Goal: Task Accomplishment & Management: Manage account settings

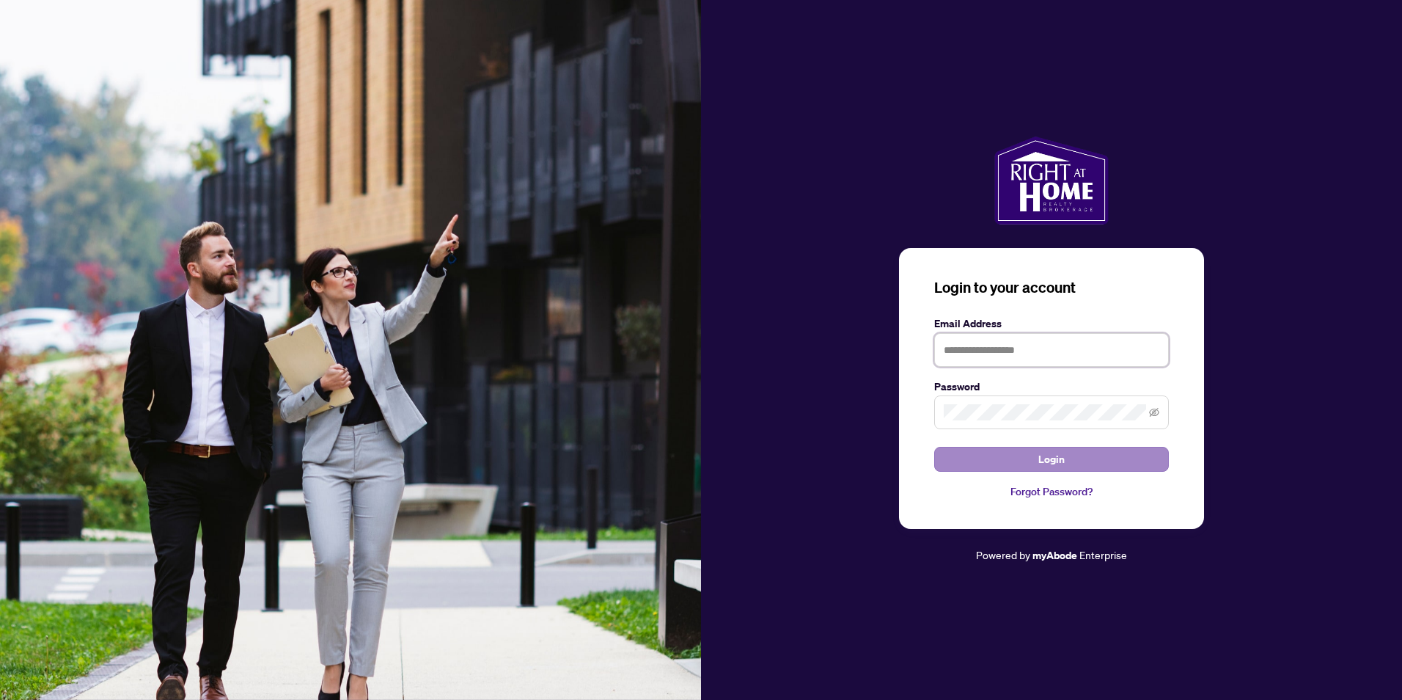
type input "**********"
click at [994, 458] on button "Login" at bounding box center [1051, 459] width 235 height 25
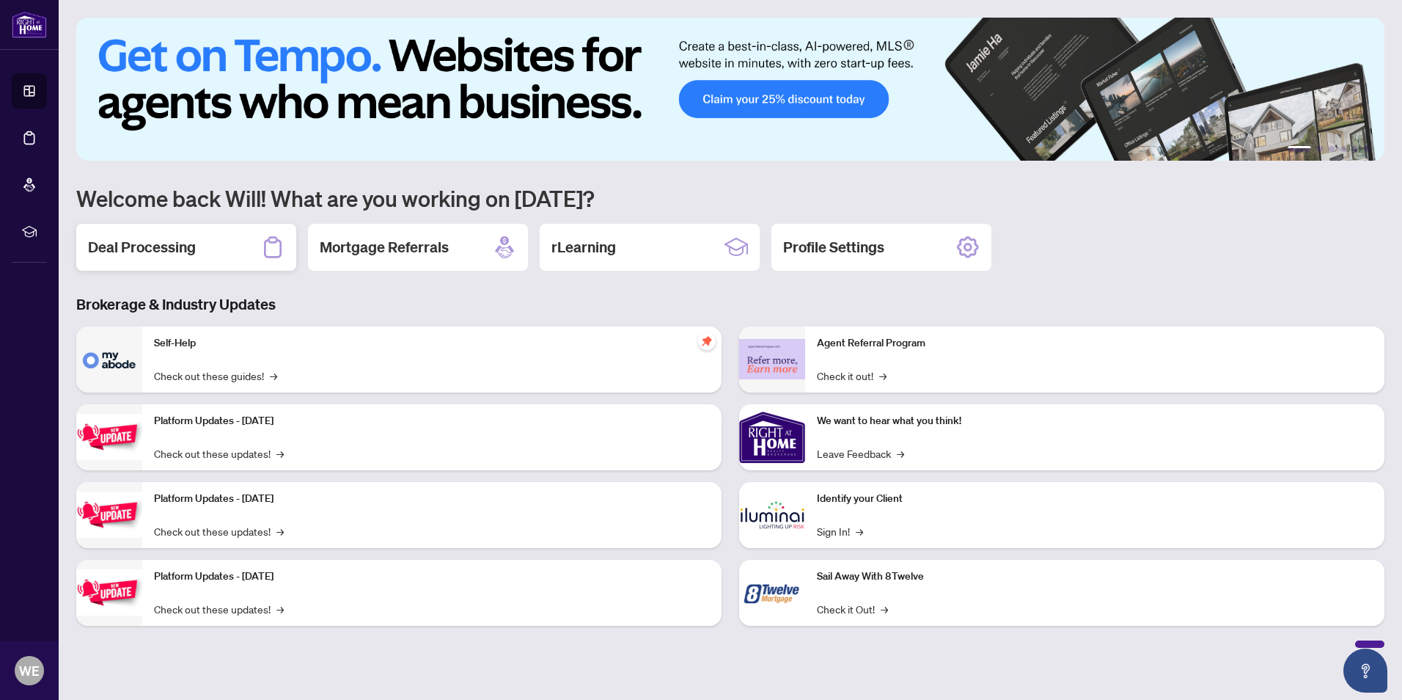
click at [119, 245] on h2 "Deal Processing" at bounding box center [142, 247] width 108 height 21
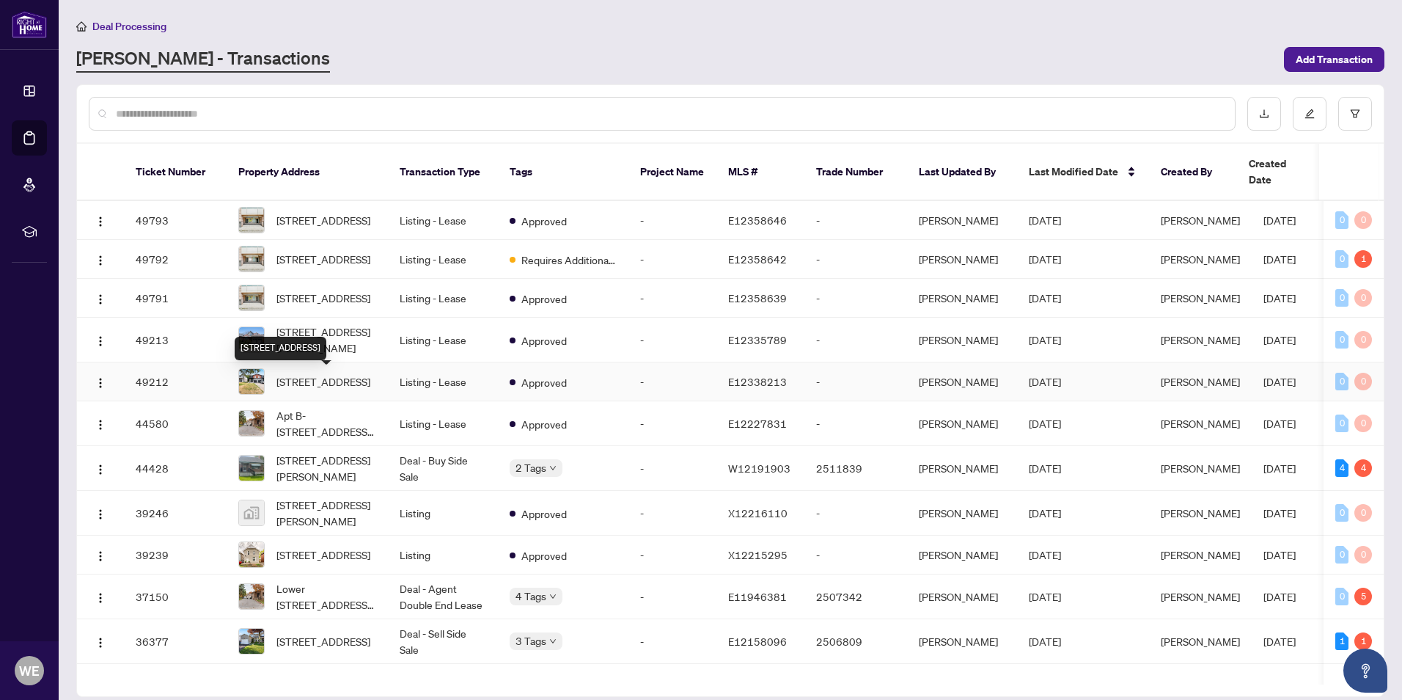
click at [309, 387] on span "29 Duke St, Clarington, Ontario L1C 2V1, Canada" at bounding box center [323, 381] width 94 height 16
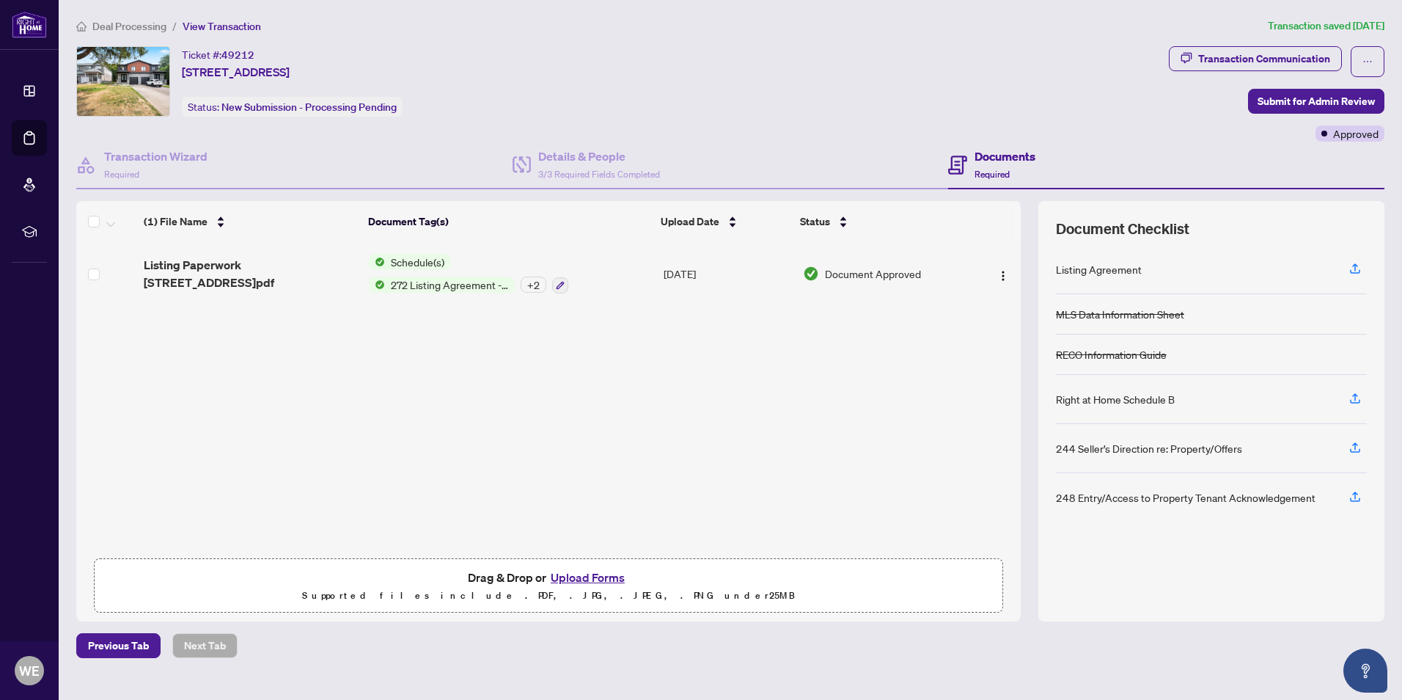
click at [591, 581] on button "Upload Forms" at bounding box center [587, 577] width 83 height 19
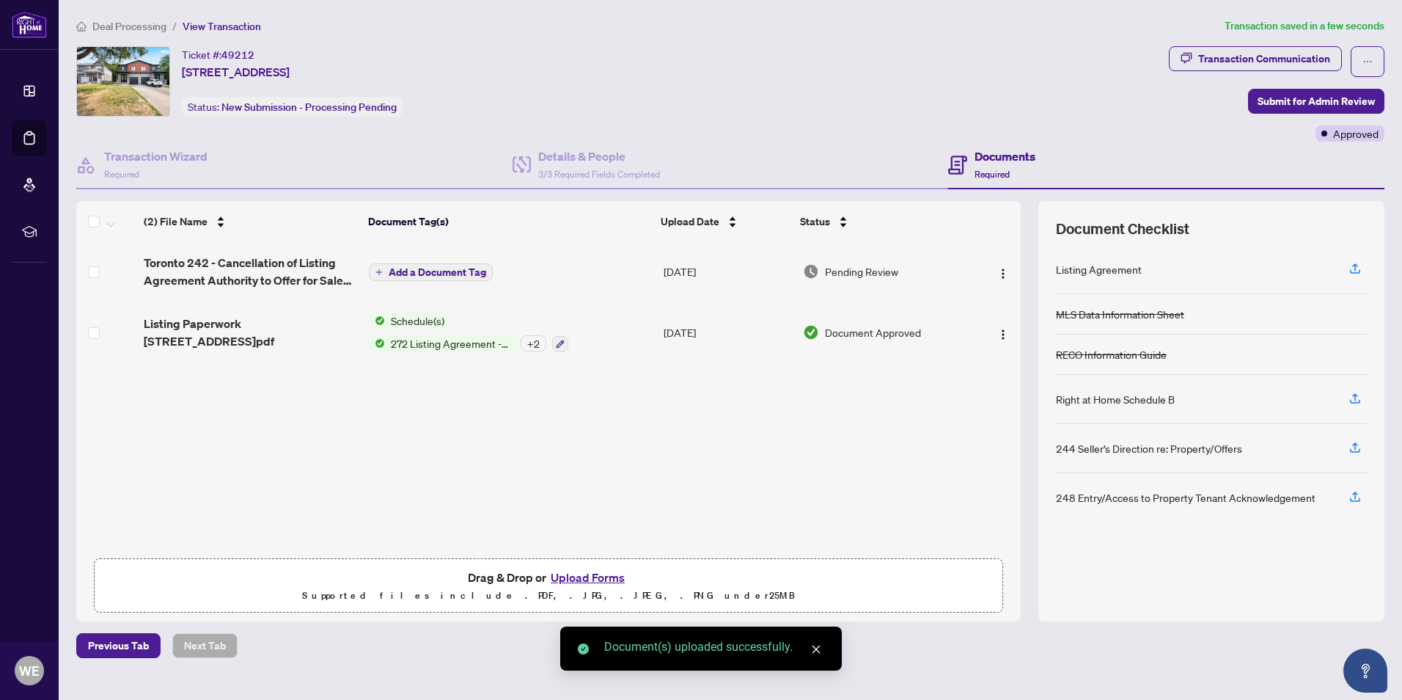
click at [455, 345] on span "272 Listing Agreement - Landlord Designated Representation Agreement Authority …" at bounding box center [450, 343] width 130 height 16
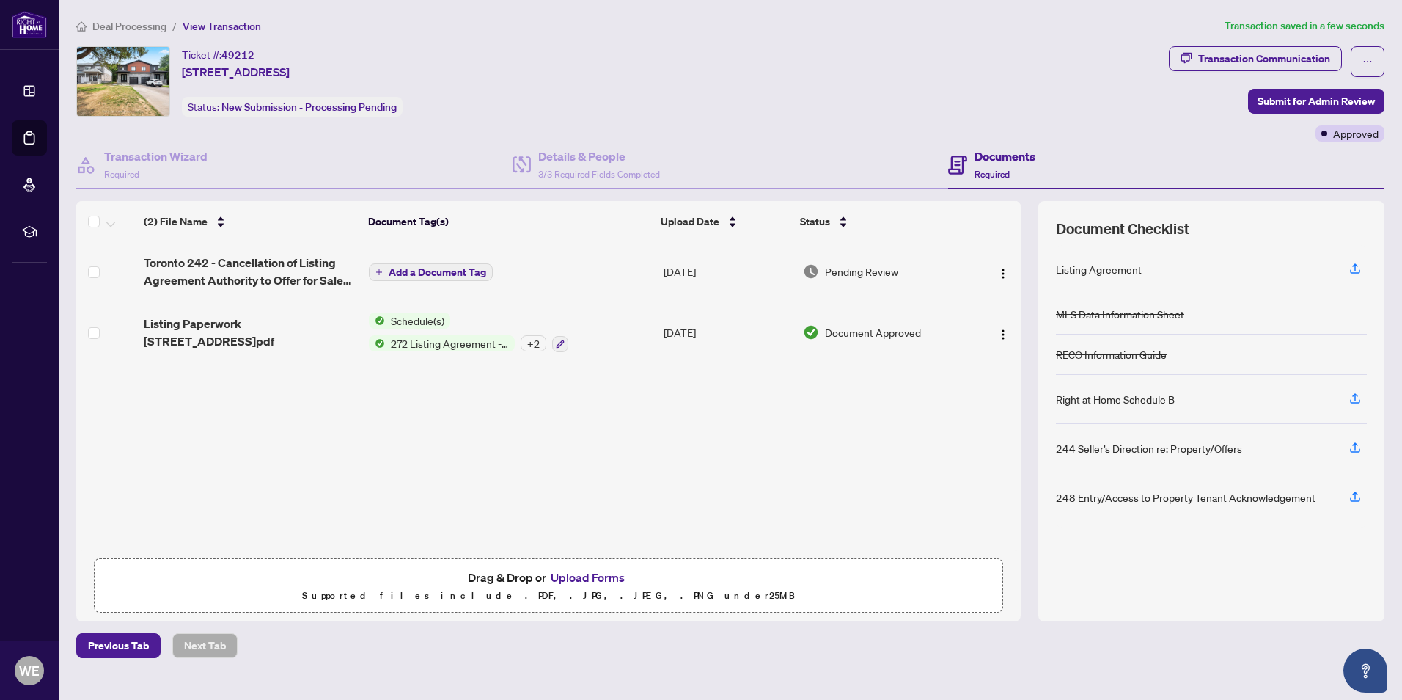
click at [268, 345] on td "Listing Paperwork 29 Duke St Lower.pdf" at bounding box center [250, 332] width 225 height 63
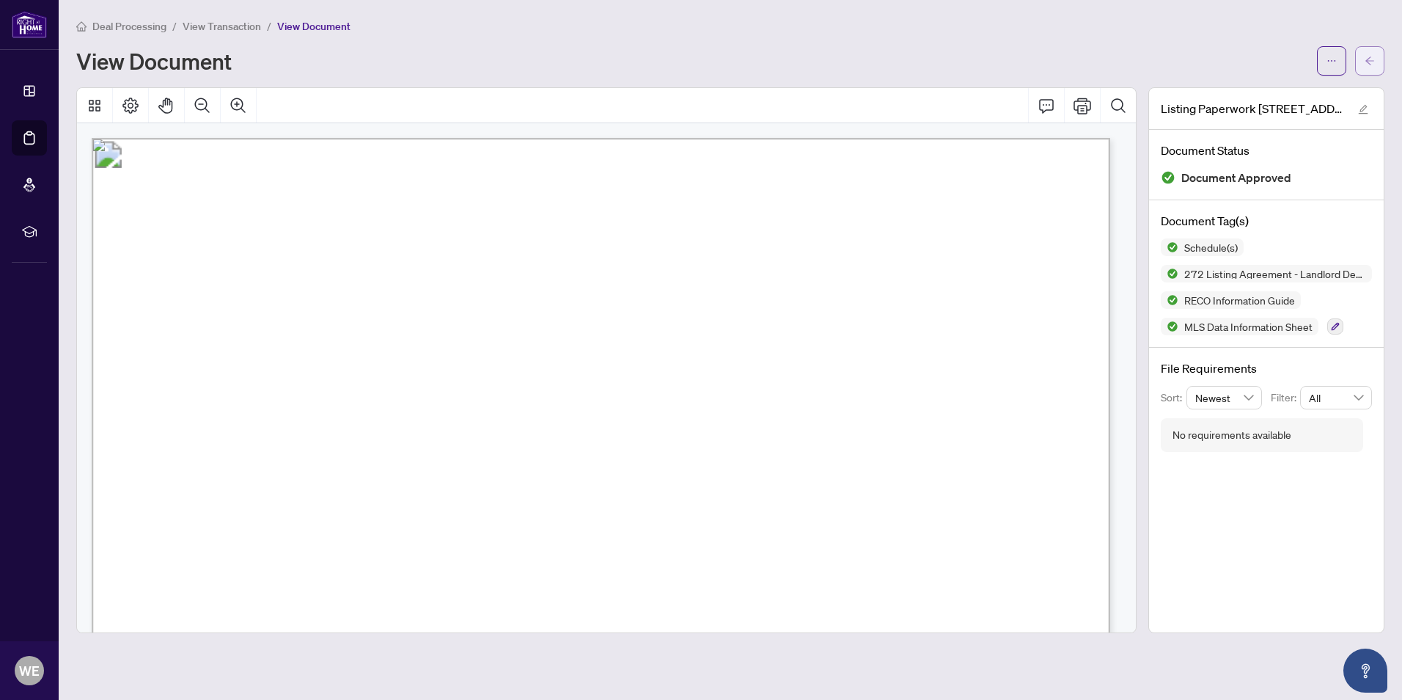
click at [1378, 57] on button "button" at bounding box center [1369, 60] width 29 height 29
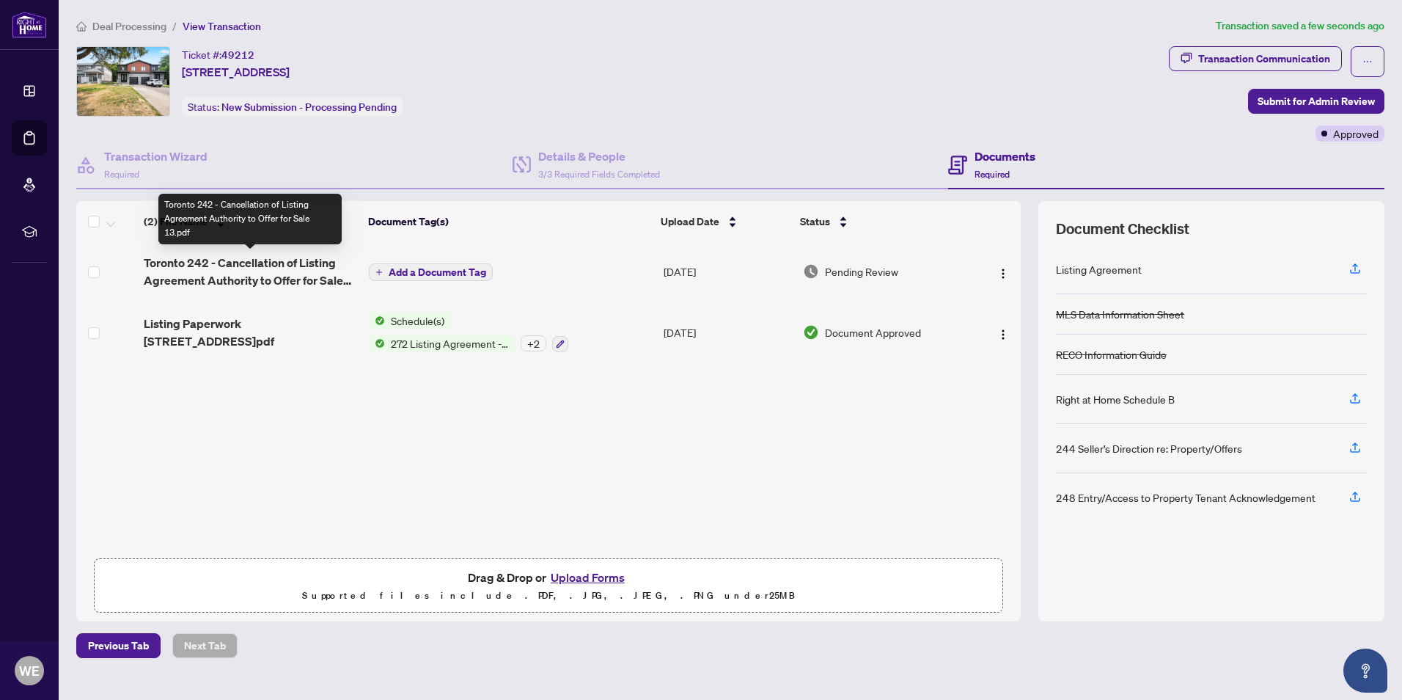
click at [202, 264] on span "Toronto 242 - Cancellation of Listing Agreement Authority to Offer for Sale 13.…" at bounding box center [250, 271] width 213 height 35
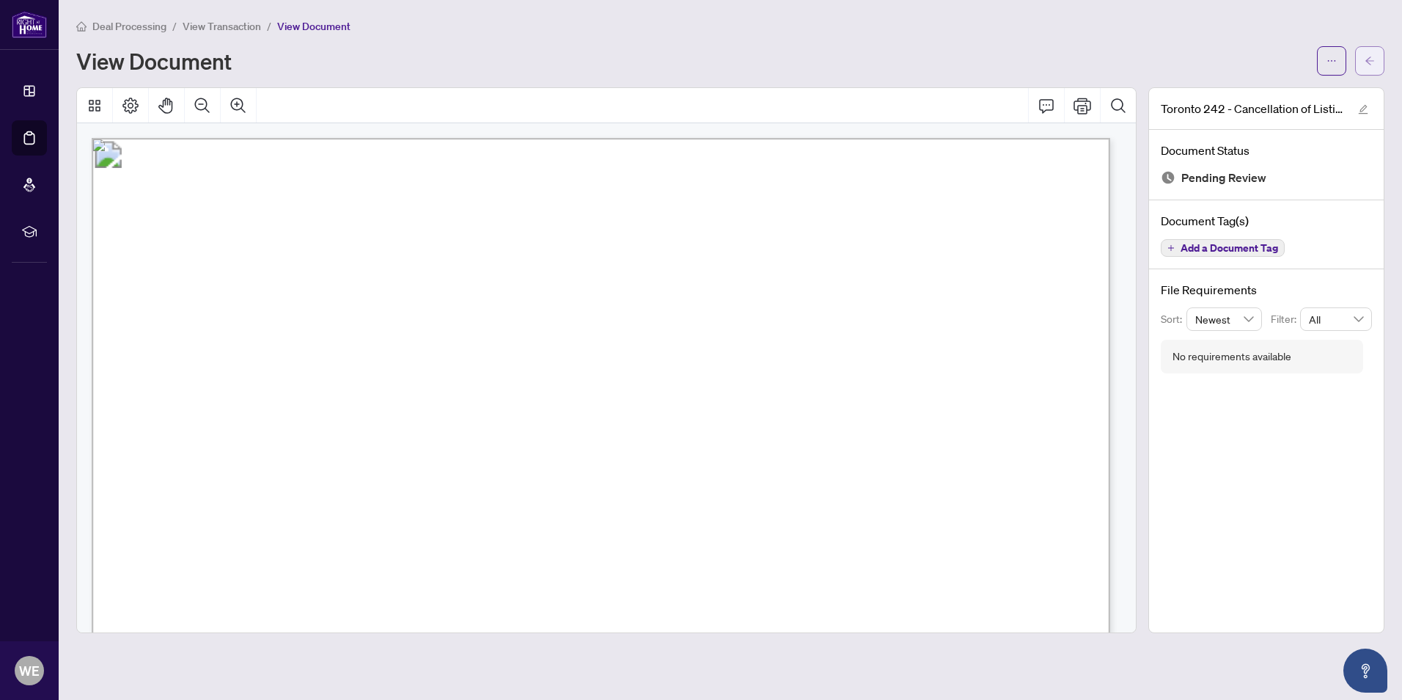
click at [1365, 62] on icon "arrow-left" at bounding box center [1370, 61] width 10 height 10
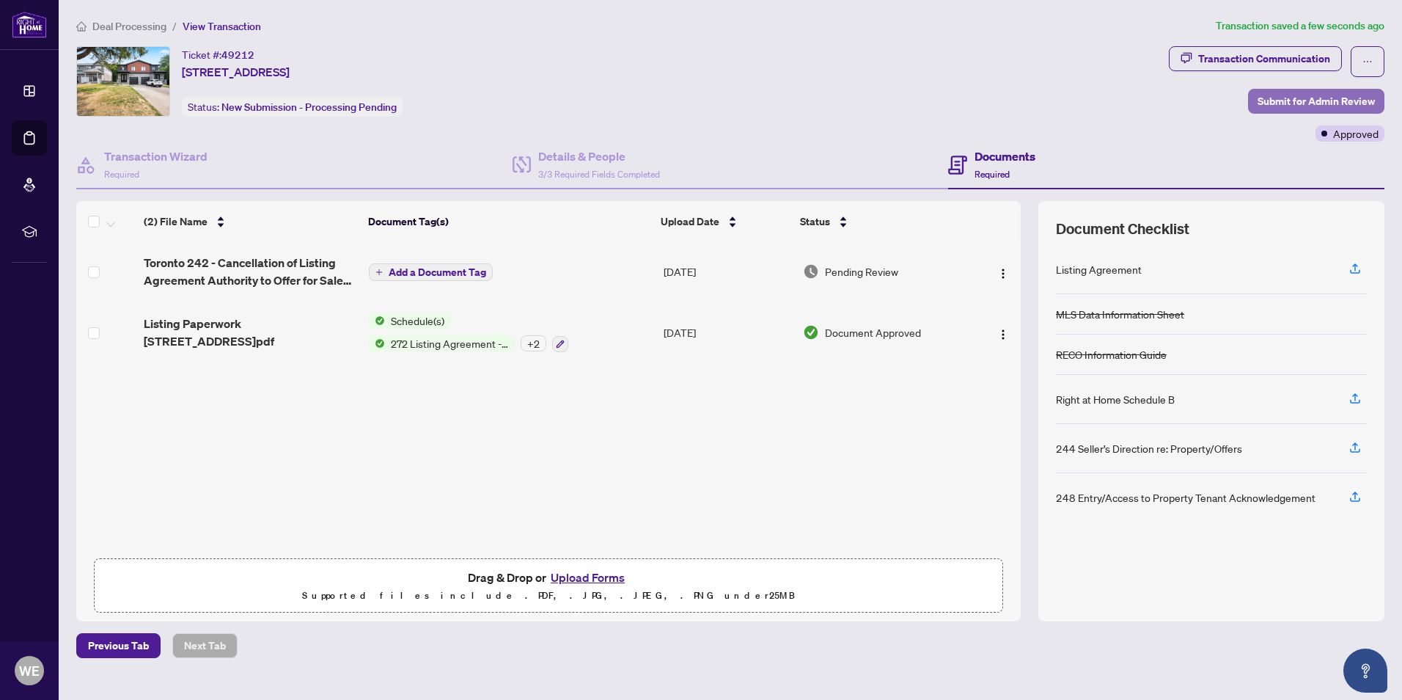
click at [1294, 101] on span "Submit for Admin Review" at bounding box center [1316, 100] width 117 height 23
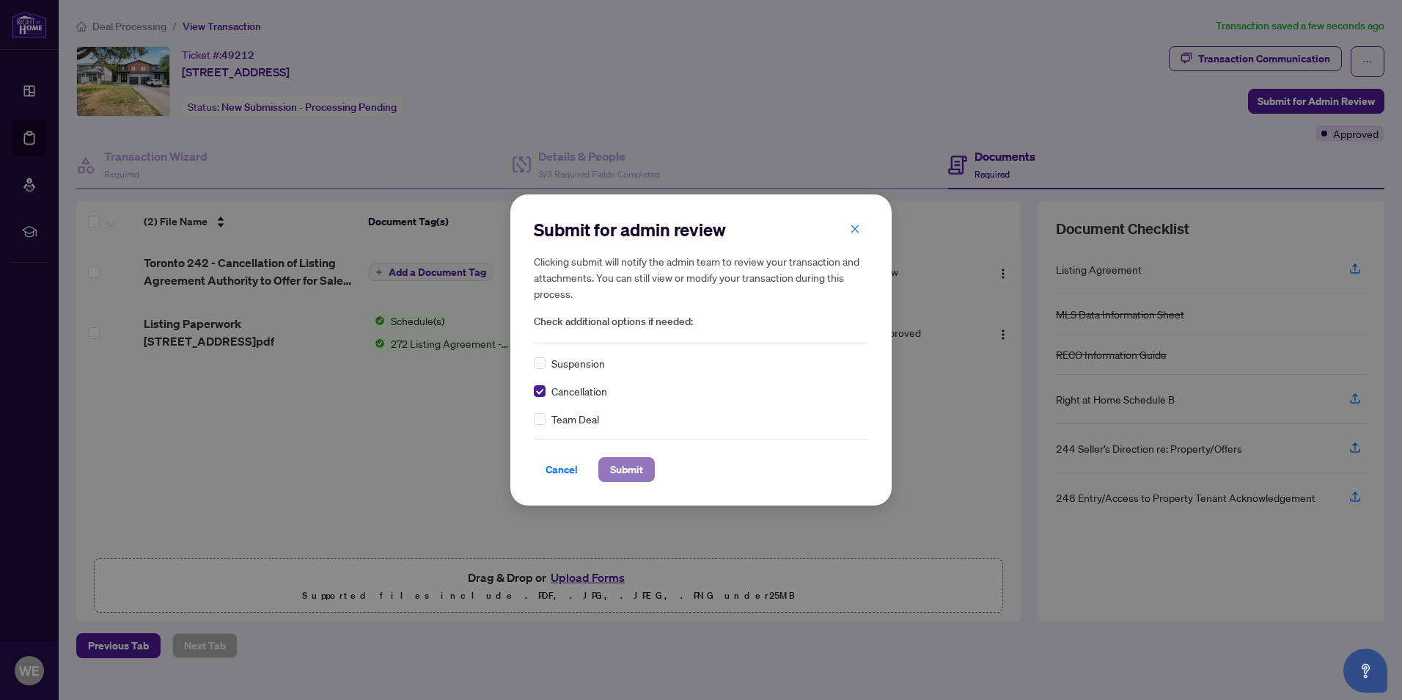
click at [648, 472] on button "Submit" at bounding box center [626, 469] width 56 height 25
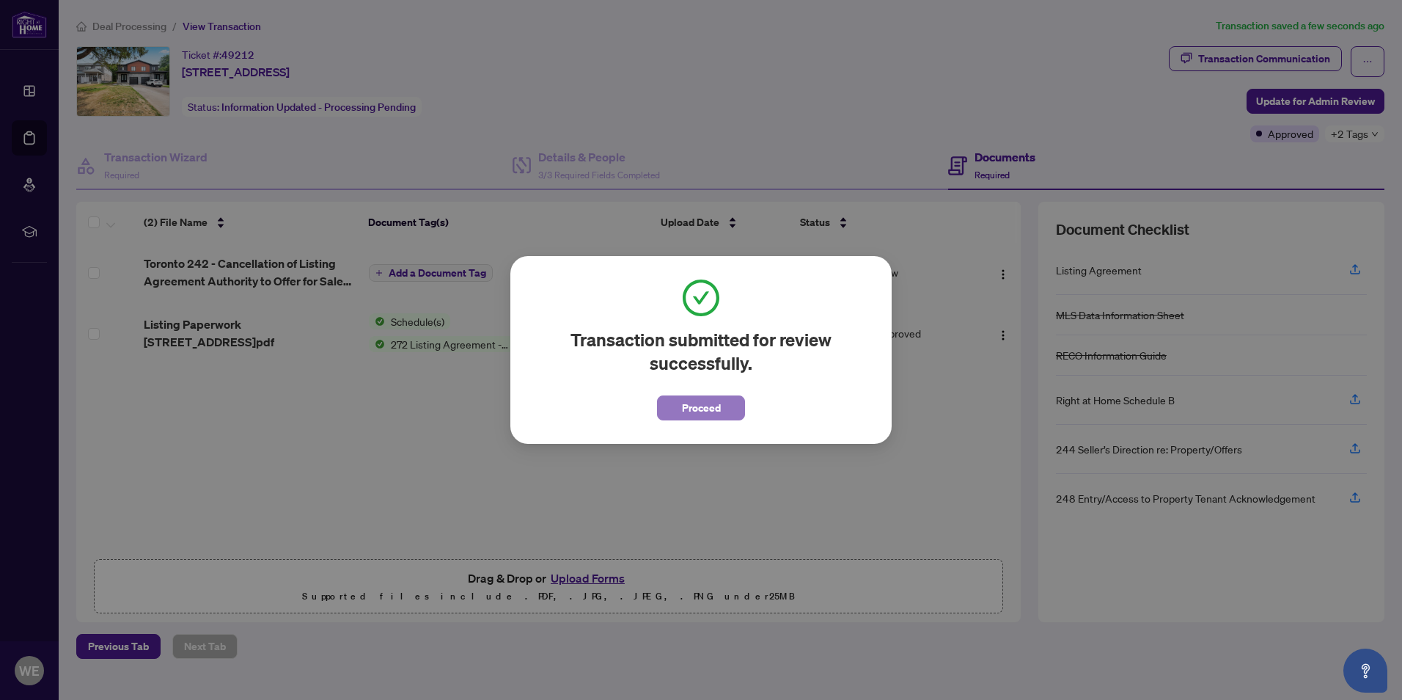
click at [689, 414] on span "Proceed" at bounding box center [701, 407] width 39 height 23
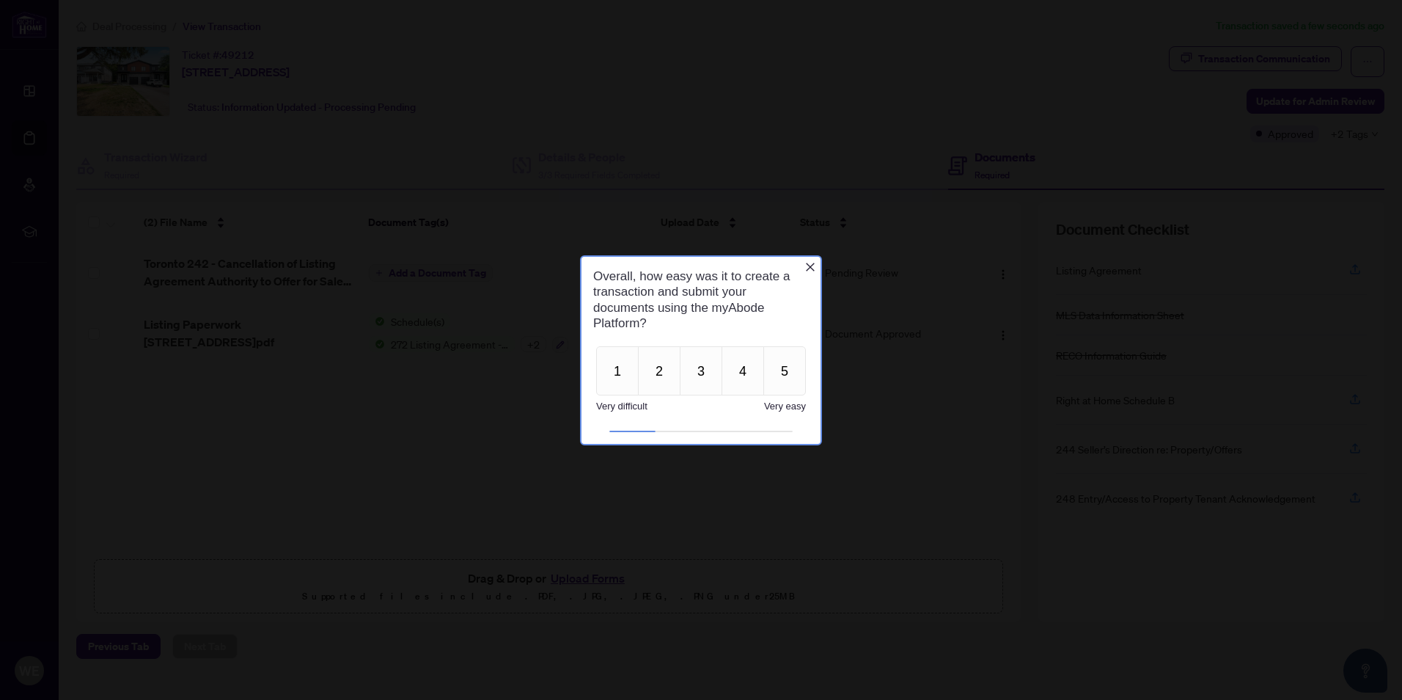
click at [808, 265] on icon "Close button" at bounding box center [810, 266] width 12 height 12
